Goal: Register for event/course

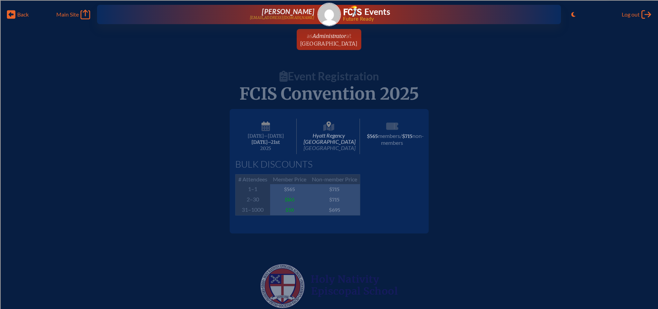
click at [9, 14] on icon at bounding box center [11, 14] width 9 height 9
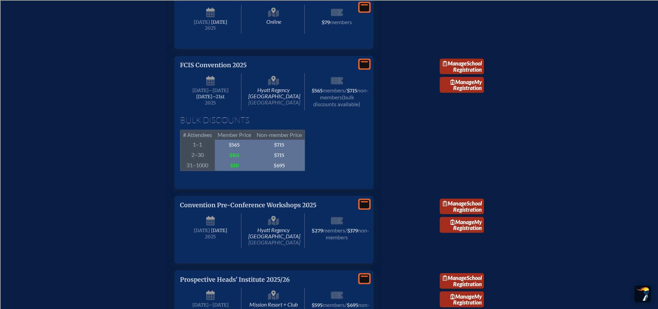
scroll to position [1208, 0]
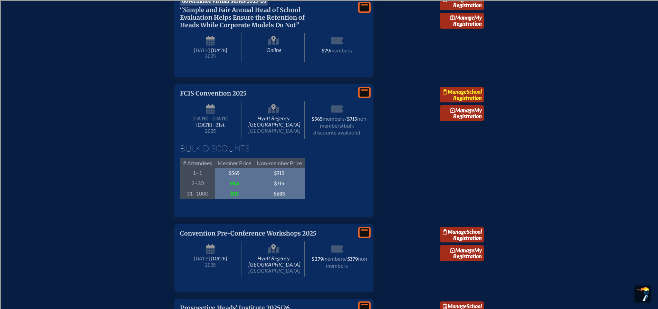
click at [466, 95] on span "Manage" at bounding box center [454, 91] width 24 height 7
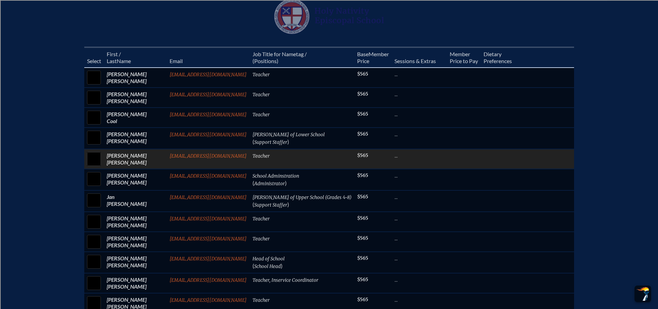
scroll to position [276, 0]
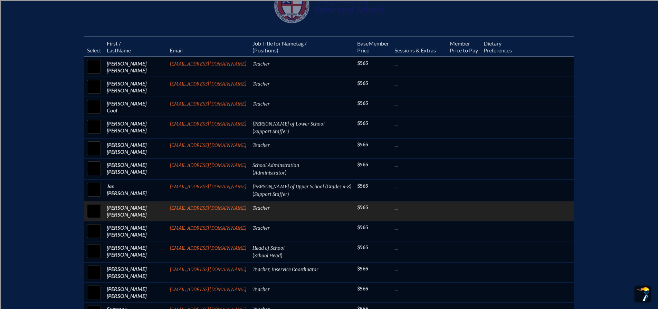
click at [228, 215] on td "[EMAIL_ADDRESS][DOMAIN_NAME]" at bounding box center [208, 211] width 83 height 20
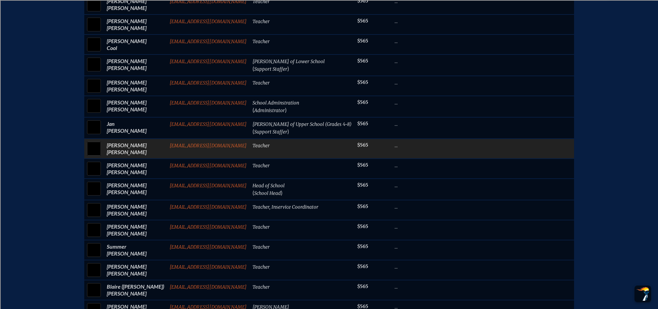
scroll to position [345, 0]
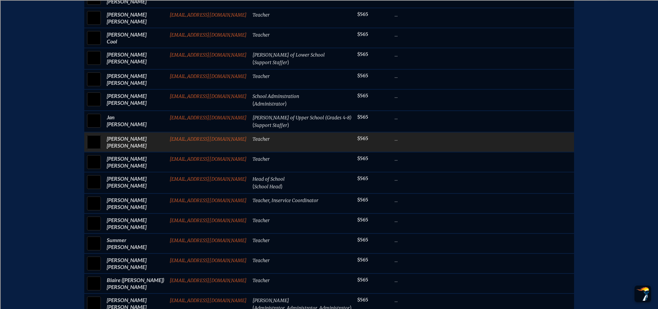
click at [394, 142] on p "..." at bounding box center [419, 138] width 50 height 7
click at [391, 146] on td "..." at bounding box center [418, 142] width 55 height 20
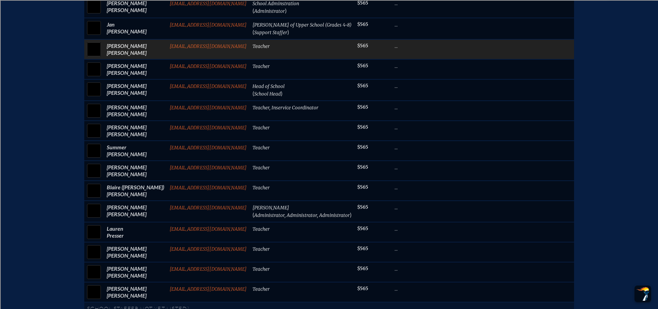
scroll to position [449, 0]
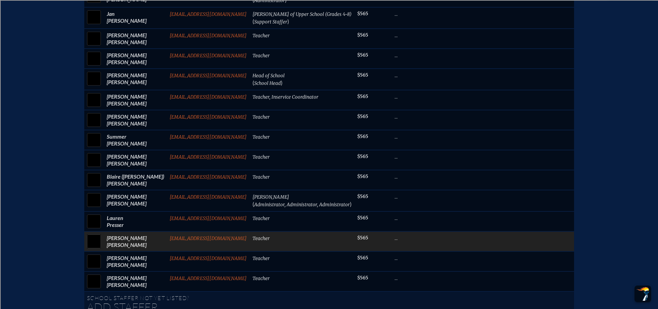
click at [394, 242] on p "..." at bounding box center [419, 238] width 50 height 7
click at [99, 246] on input "checkbox" at bounding box center [93, 241] width 17 height 17
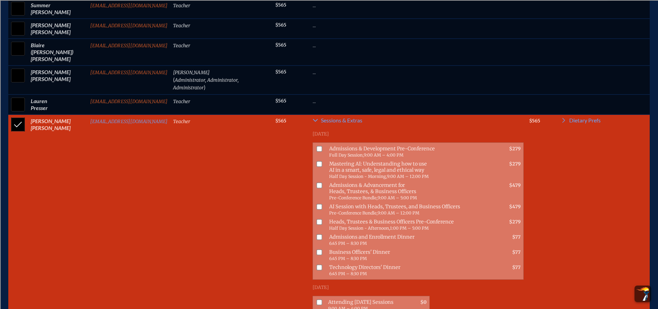
scroll to position [594, 0]
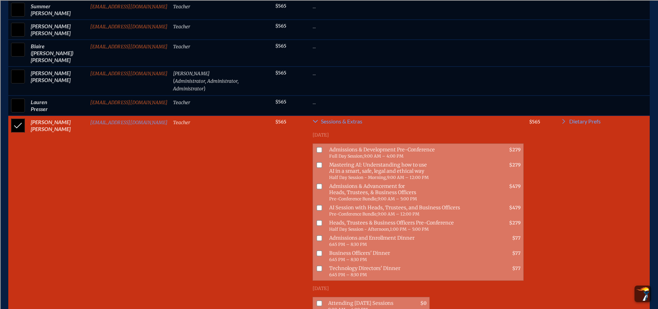
click at [13, 117] on input "checkbox" at bounding box center [17, 125] width 17 height 17
checkbox input "false"
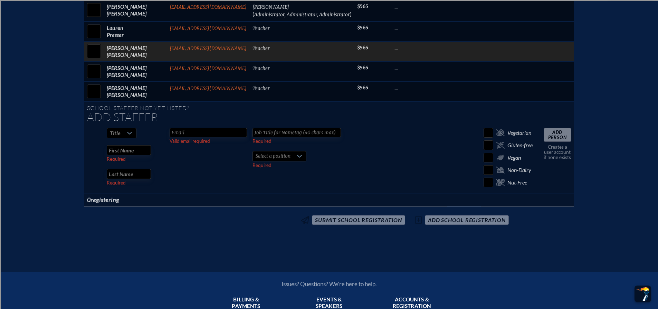
scroll to position [656, 0]
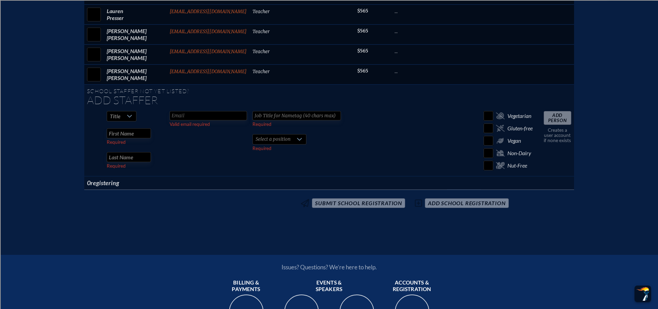
click at [549, 126] on td "Add Person Creates a user account if none exists" at bounding box center [557, 142] width 33 height 68
click at [132, 119] on icon at bounding box center [130, 117] width 6 height 6
click at [127, 163] on li "Ms." at bounding box center [129, 164] width 30 height 10
click at [149, 138] on input "text" at bounding box center [129, 133] width 44 height 10
type input "[PERSON_NAME]"
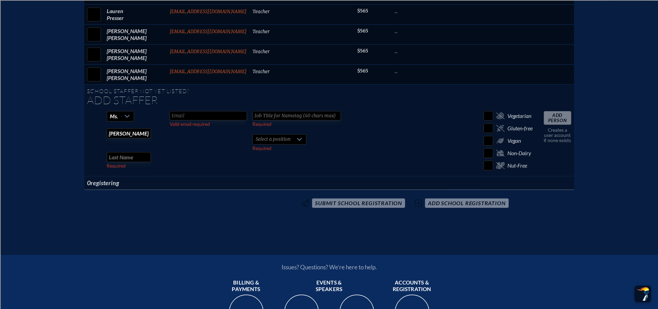
click at [148, 162] on input "text" at bounding box center [129, 157] width 44 height 10
type input "[PERSON_NAME]"
click at [221, 120] on input "text" at bounding box center [207, 115] width 77 height 9
type input "[EMAIL_ADDRESS][DOMAIN_NAME]"
click at [261, 120] on input "text" at bounding box center [296, 115] width 88 height 9
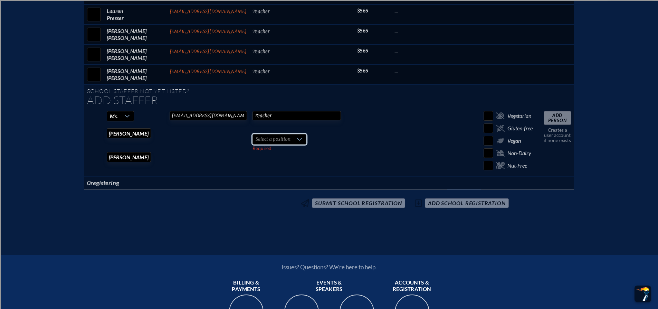
click at [274, 144] on span "Select a position" at bounding box center [273, 140] width 40 height 10
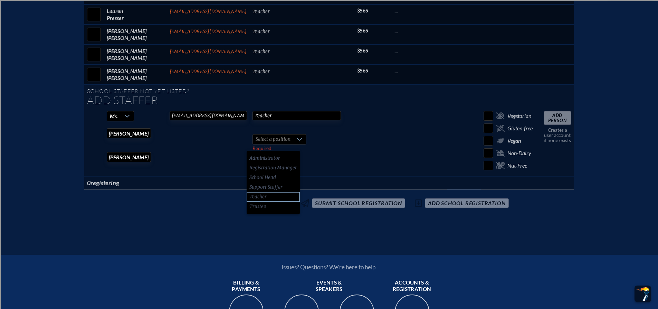
click at [269, 196] on li "Teacher" at bounding box center [272, 197] width 53 height 10
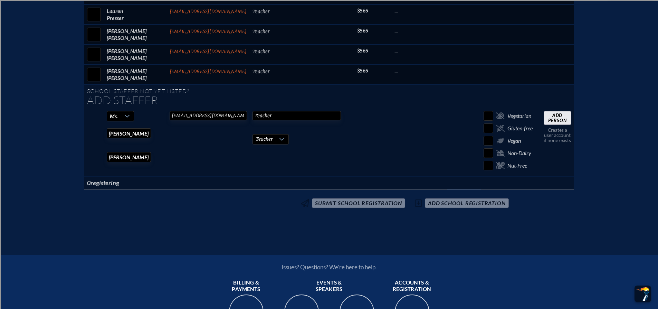
click at [281, 118] on input "Teacher" at bounding box center [296, 115] width 88 height 9
type input "T"
type input "Teacher"
click at [322, 145] on td "Teacher Required Teacher Required" at bounding box center [302, 142] width 105 height 68
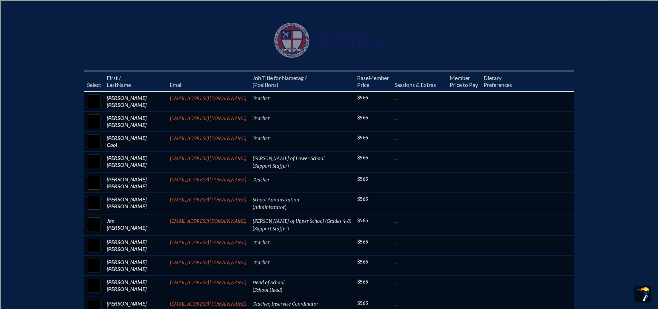
scroll to position [196, 0]
